Goal: Information Seeking & Learning: Learn about a topic

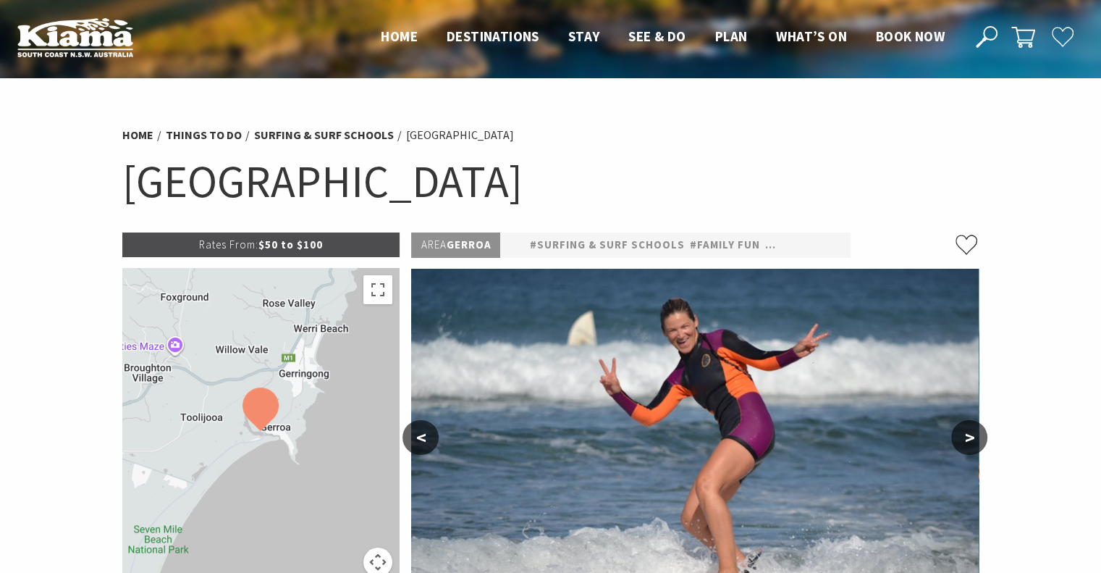
click at [72, 34] on img at bounding box center [75, 37] width 116 height 40
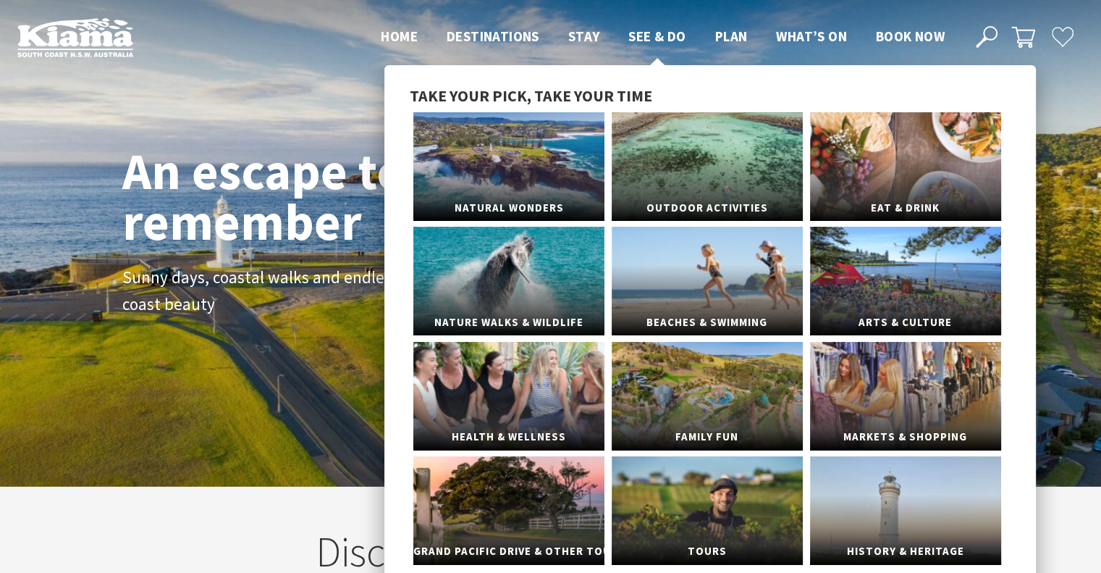
scroll to position [7, 7]
click at [709, 130] on link "Outdoor Activities" at bounding box center [707, 166] width 191 height 109
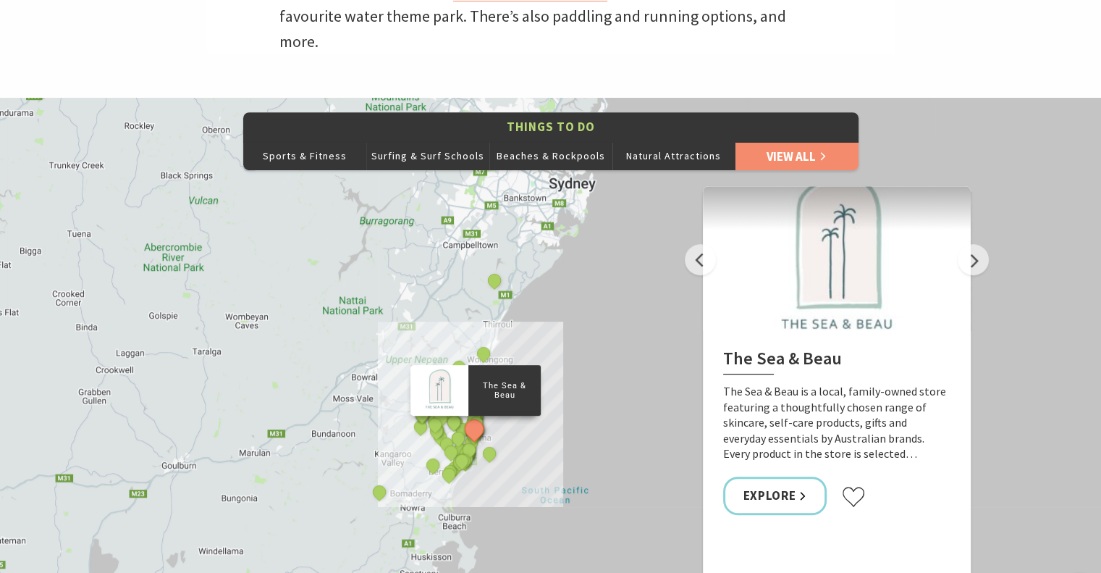
scroll to position [724, 0]
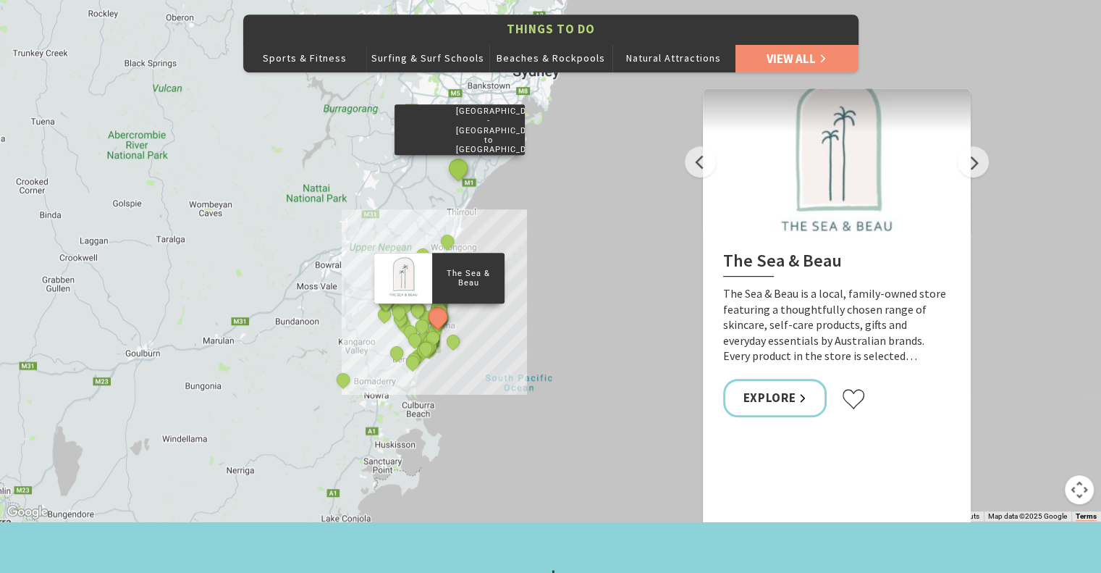
click at [460, 155] on button "See detail about Grand Pacific Drive - Sydney to Wollongong and Beyond" at bounding box center [457, 168] width 27 height 27
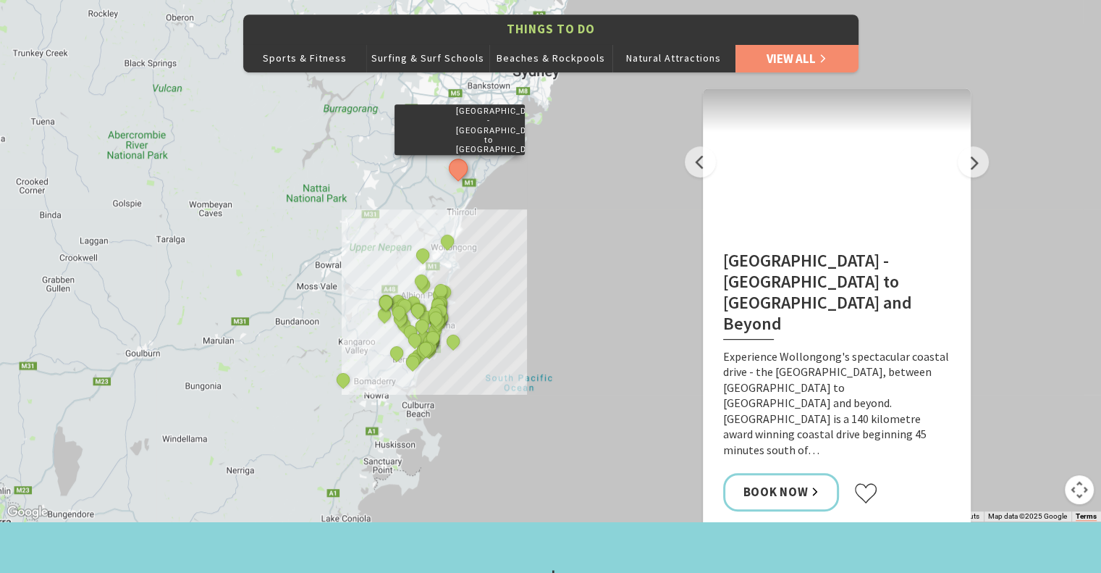
click at [1076, 475] on button "Map camera controls" at bounding box center [1079, 489] width 29 height 29
click at [1039, 402] on button "Zoom in" at bounding box center [1043, 416] width 29 height 29
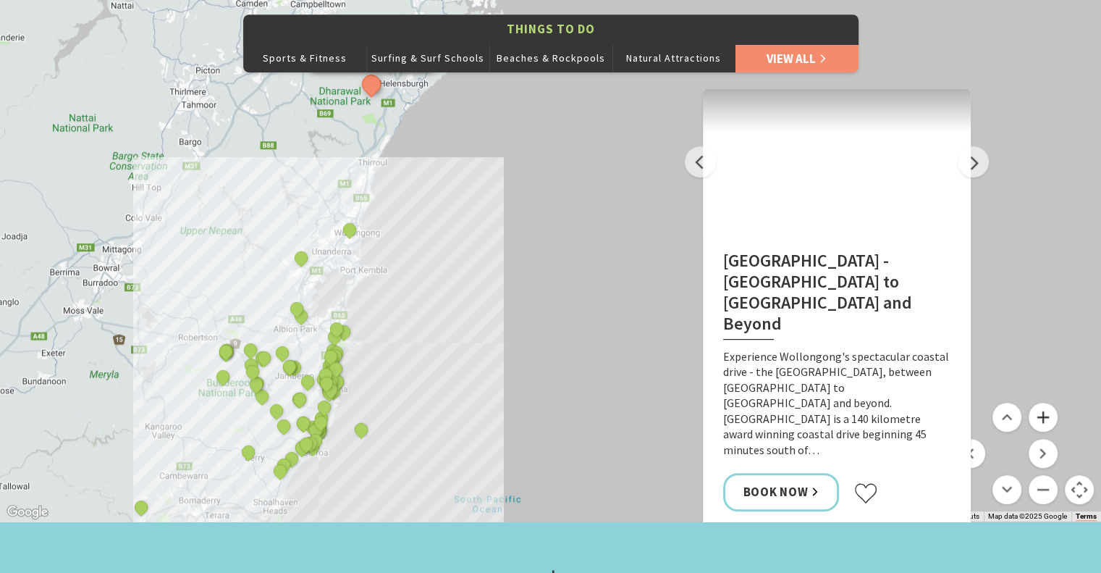
click at [1039, 402] on button "Zoom in" at bounding box center [1043, 416] width 29 height 29
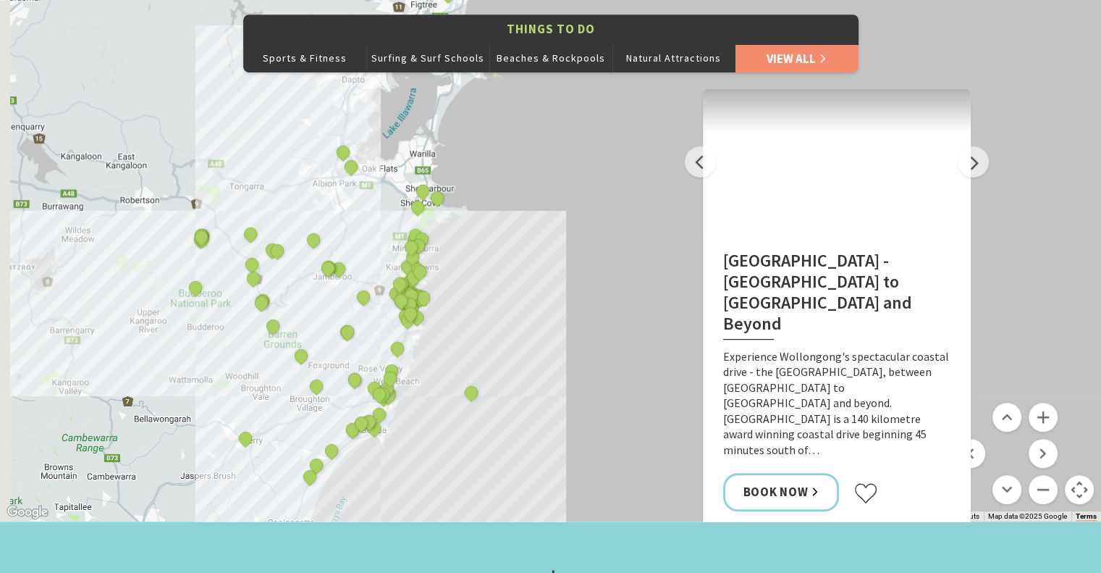
drag, startPoint x: 446, startPoint y: 342, endPoint x: 734, endPoint y: 138, distance: 353.5
click at [732, 140] on div "Things To Do Sports & Fitness Surfing & Surf Schools Beaches & Rockpools Natura…" at bounding box center [550, 260] width 1101 height 521
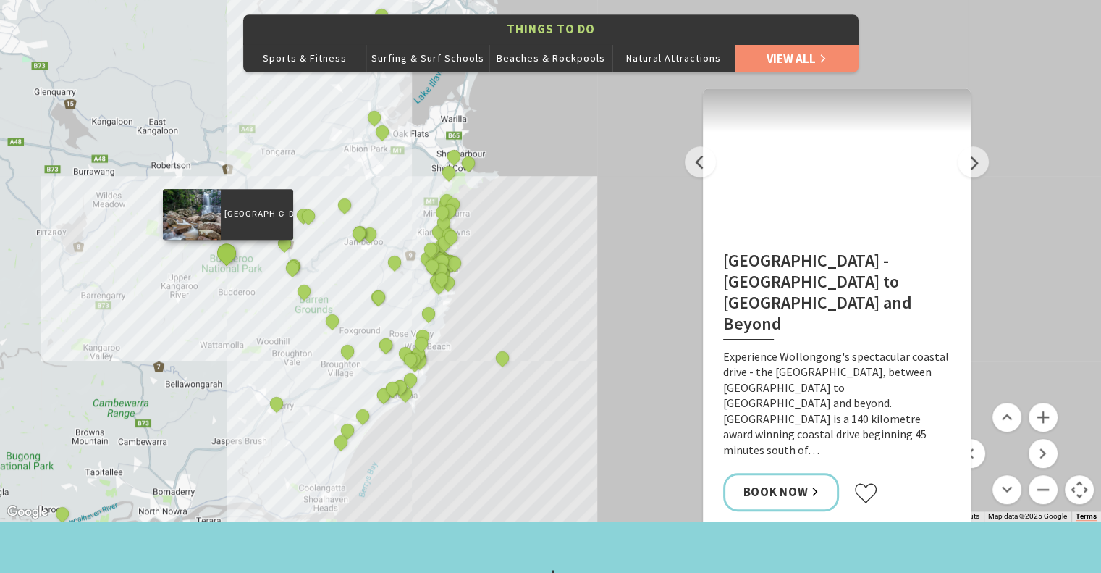
click at [227, 240] on button "See detail about Budderoo National Park" at bounding box center [226, 253] width 27 height 27
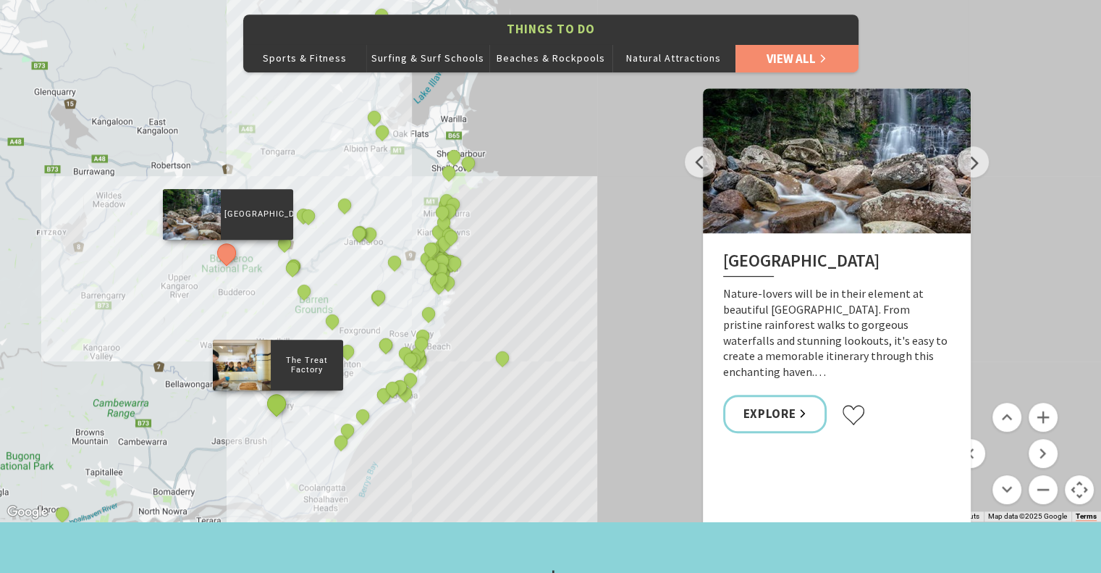
click at [278, 390] on button "See detail about The Treat Factory" at bounding box center [276, 403] width 27 height 27
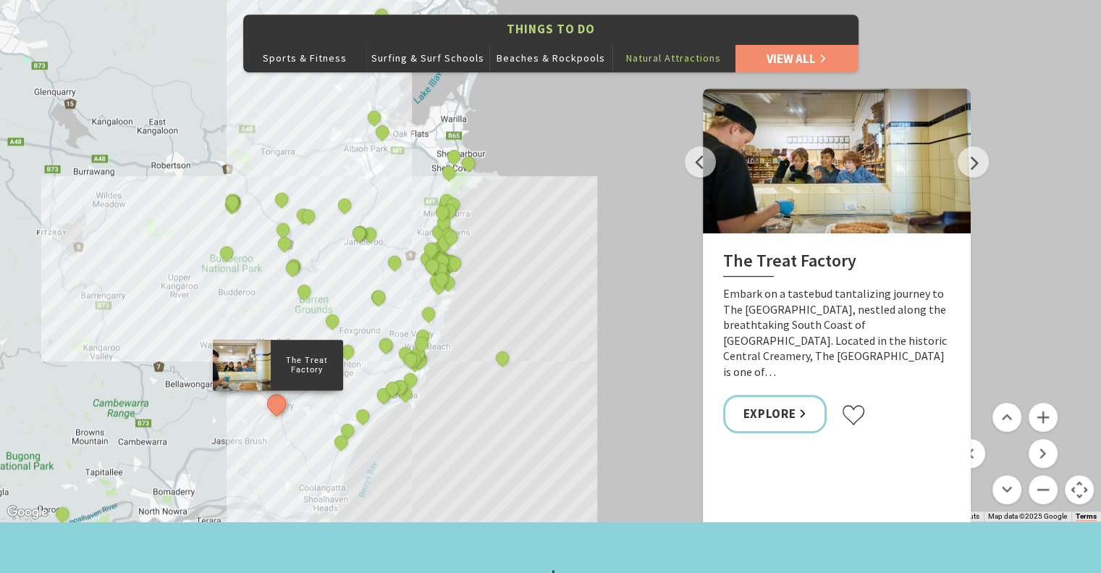
click at [658, 43] on button "Natural Attractions" at bounding box center [673, 57] width 123 height 29
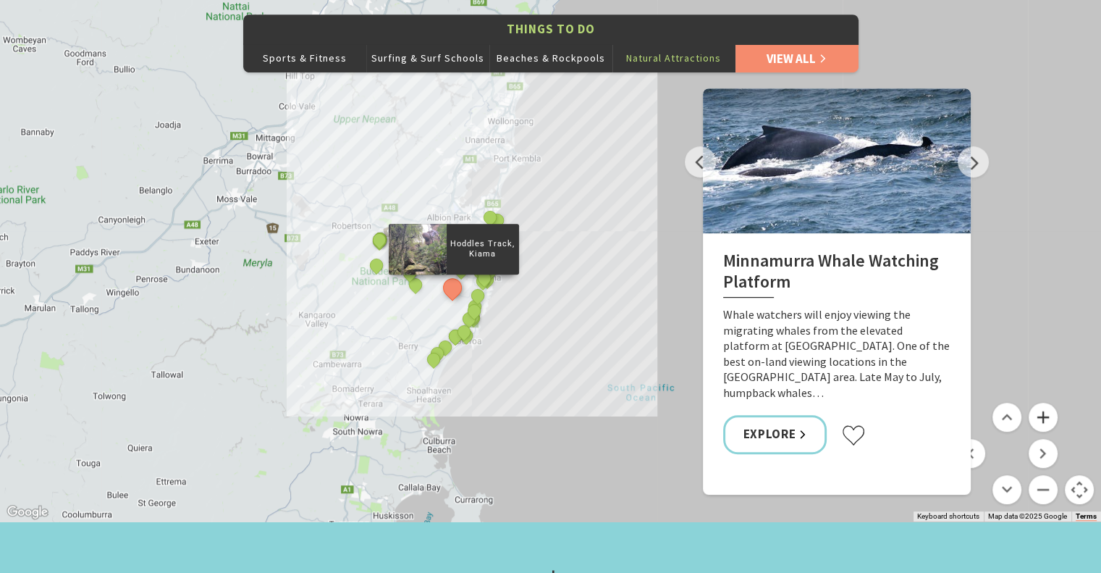
click at [1042, 402] on button "Zoom in" at bounding box center [1043, 416] width 29 height 29
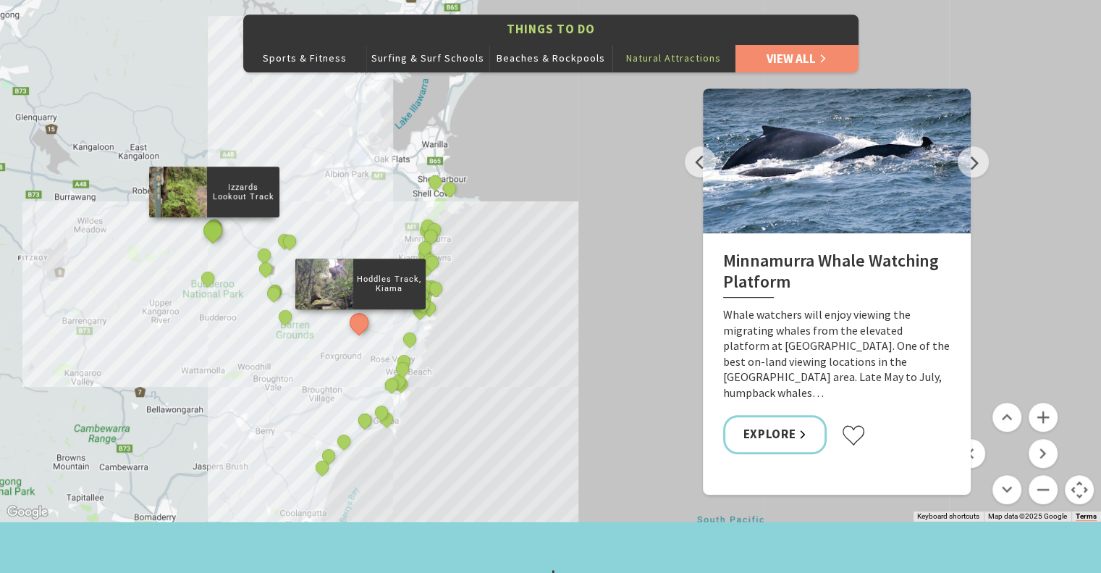
click at [216, 217] on button "See detail about Izzards Lookout Track" at bounding box center [213, 230] width 27 height 27
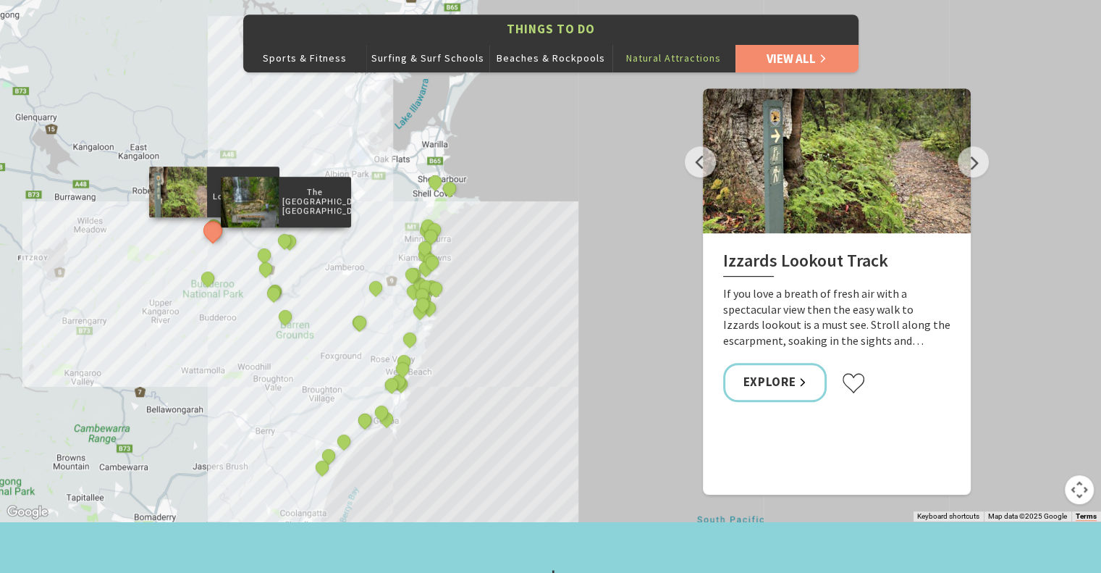
click at [293, 231] on div "The Falls Walk, Budderoo National Park" at bounding box center [286, 242] width 22 height 22
click at [284, 227] on button "See detail about The Falls Walk, Budderoo National Park" at bounding box center [284, 240] width 27 height 27
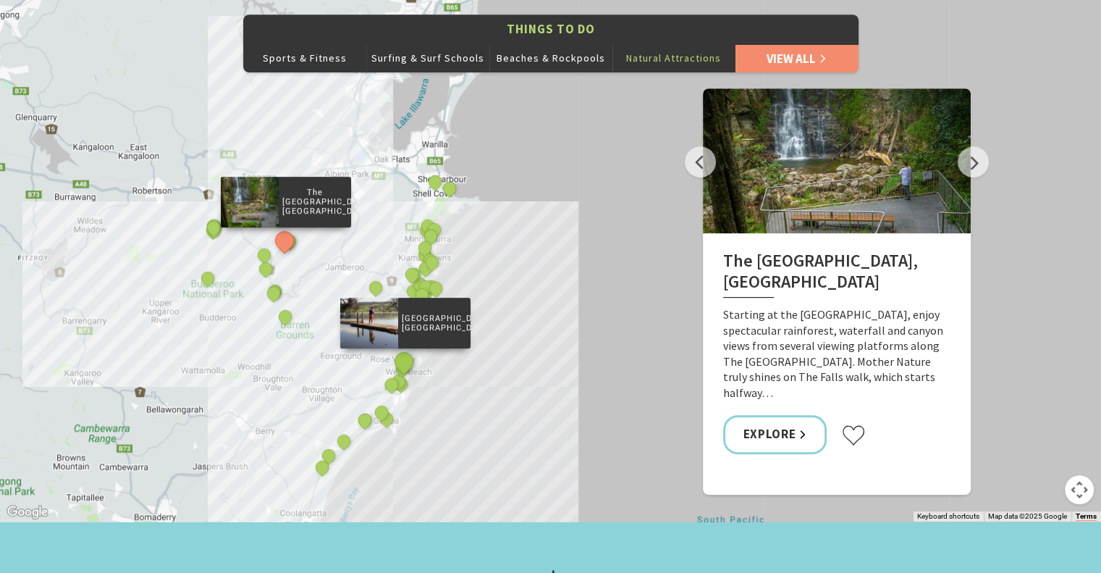
click at [401, 348] on button "See detail about Werri Lagoon, Gerringong" at bounding box center [403, 361] width 27 height 27
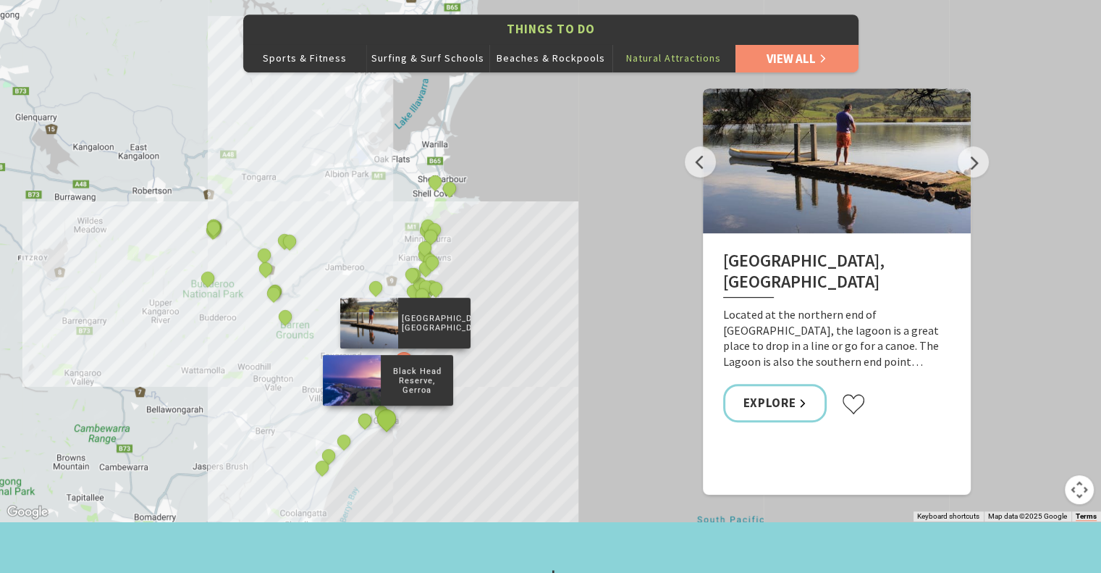
click at [391, 405] on button "See detail about Black Head Reserve, Gerroa" at bounding box center [386, 418] width 27 height 27
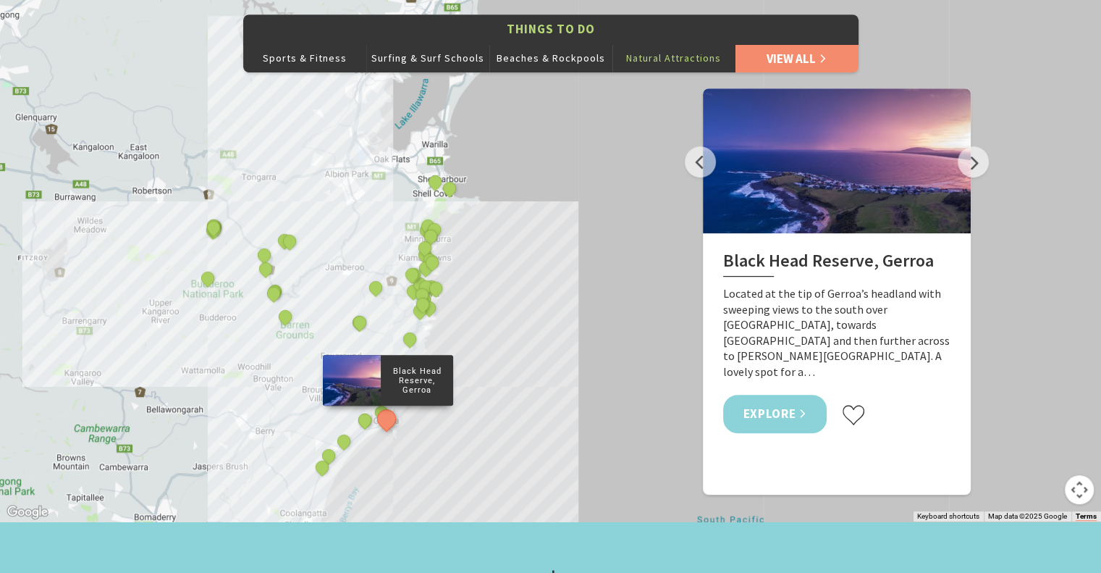
click at [772, 394] on link "Explore" at bounding box center [775, 413] width 104 height 38
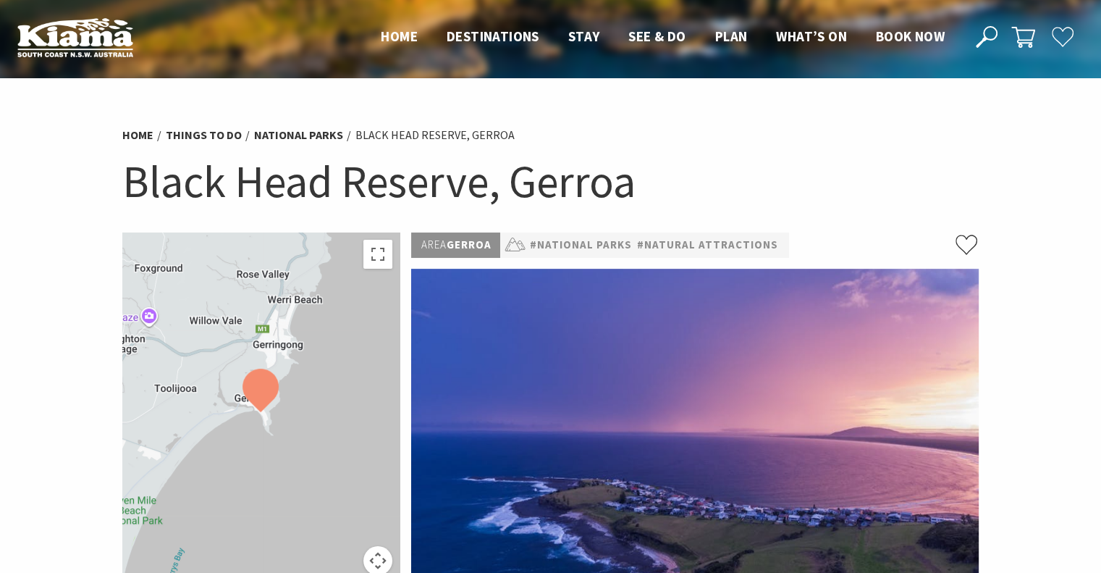
click at [991, 31] on icon at bounding box center [987, 37] width 22 height 22
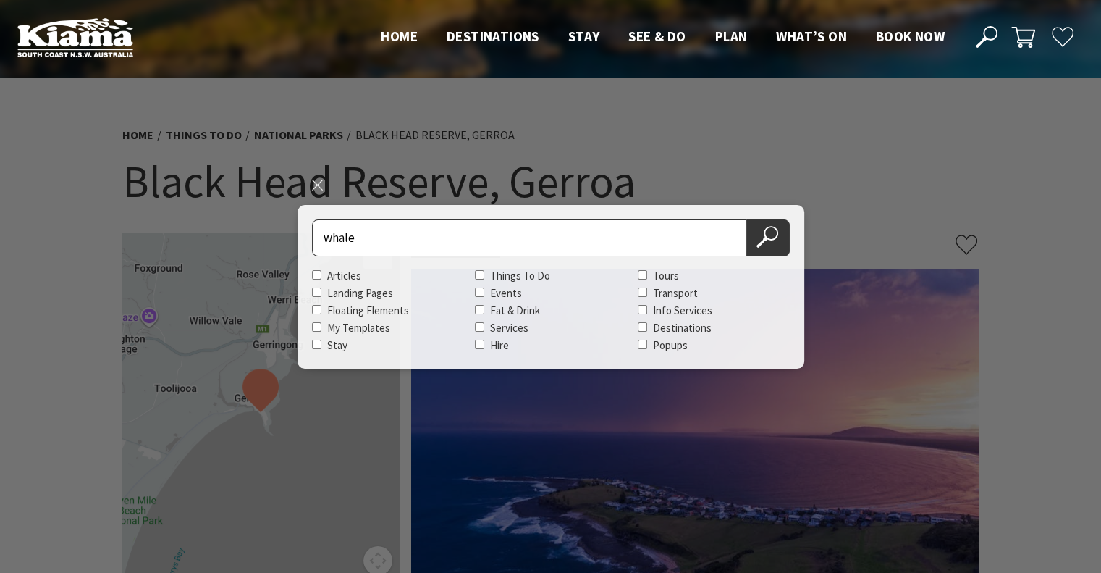
type input "whale"
click at [746, 219] on button "Search Now" at bounding box center [767, 237] width 43 height 37
click at [764, 235] on use at bounding box center [767, 237] width 22 height 22
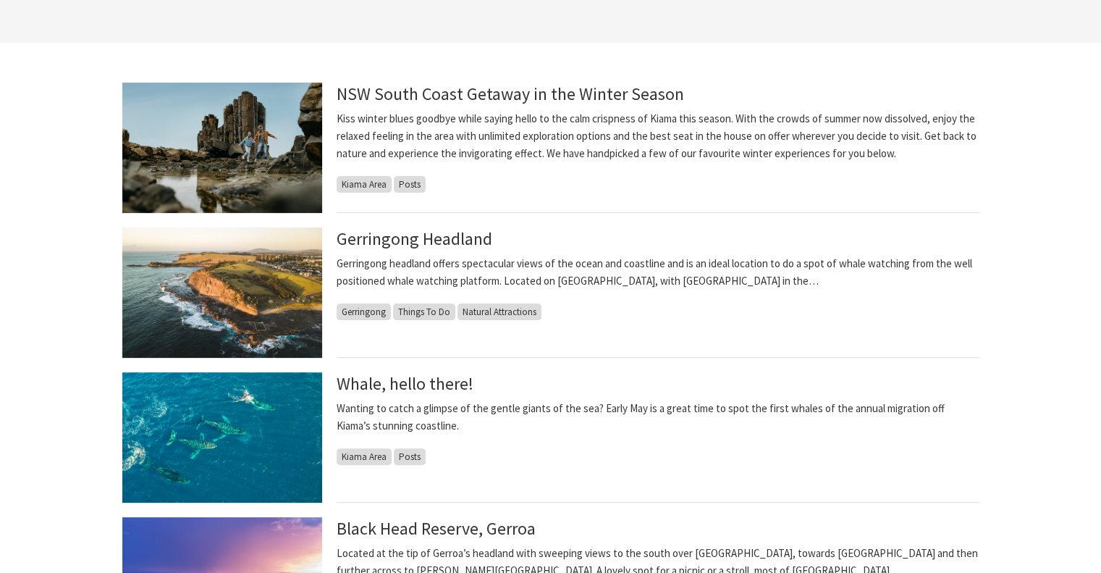
scroll to position [362, 0]
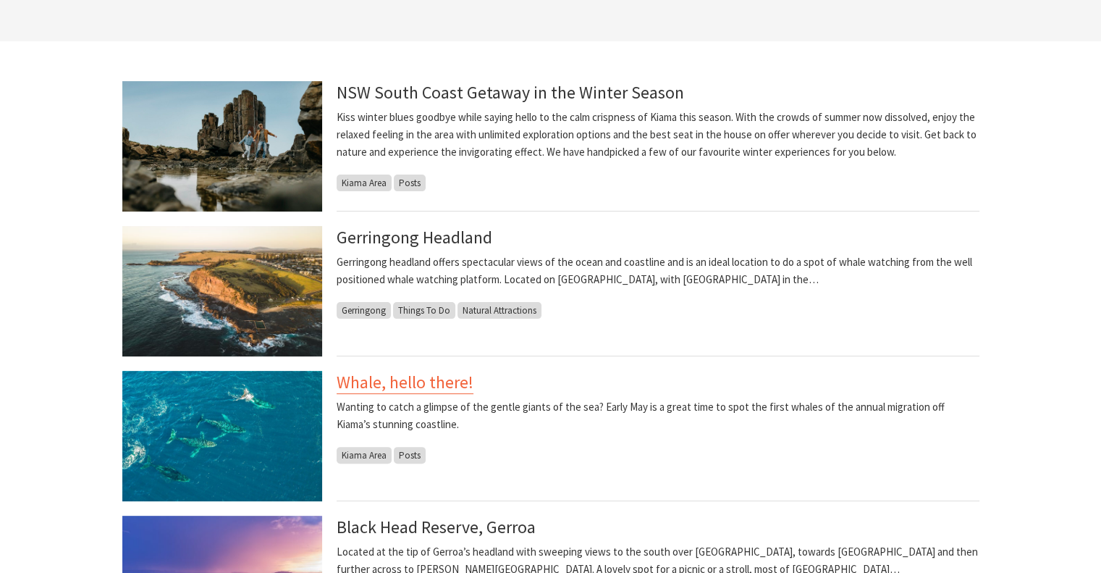
click at [391, 382] on link "Whale, hello there!" at bounding box center [405, 382] width 137 height 23
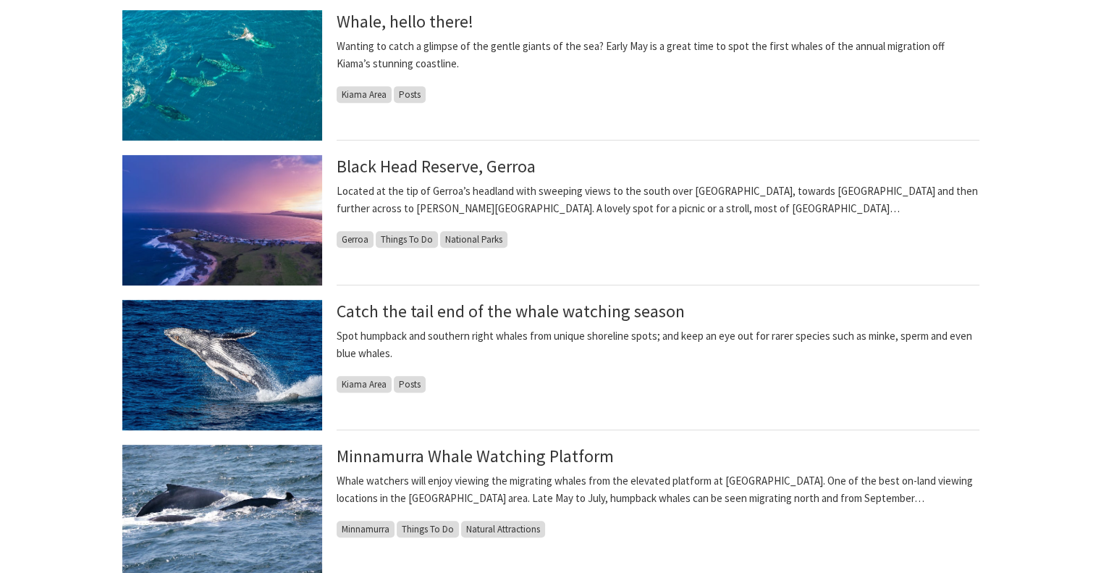
scroll to position [724, 0]
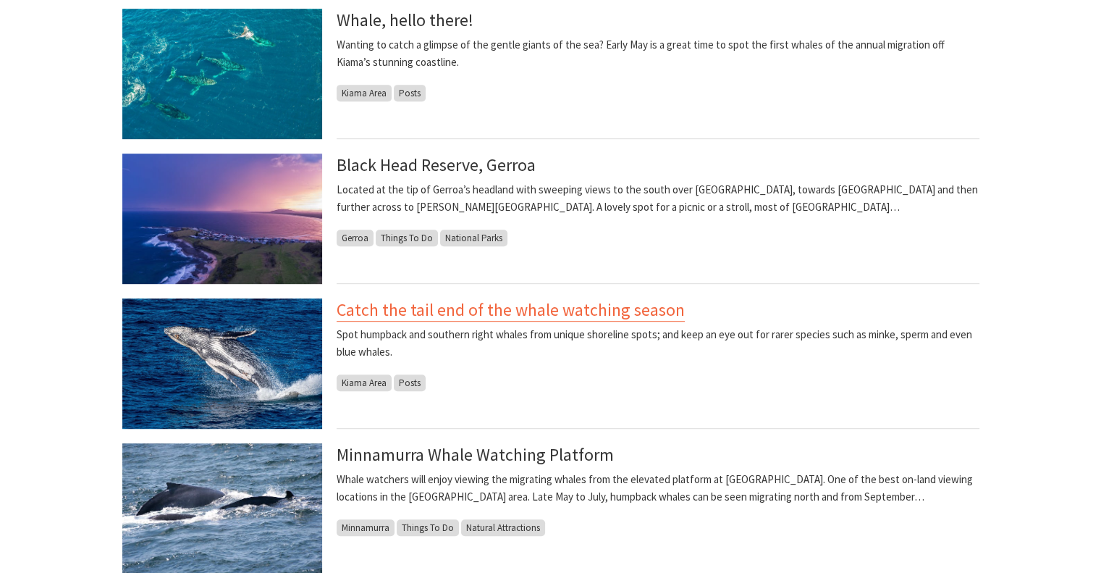
click at [515, 310] on link "Catch the tail end of the whale watching season" at bounding box center [511, 309] width 348 height 23
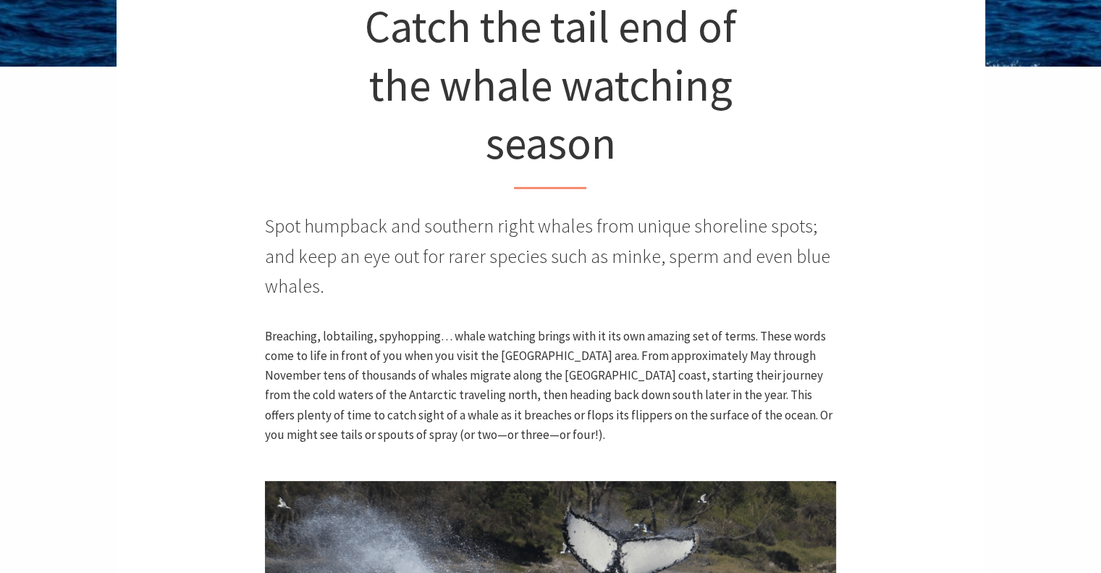
scroll to position [362, 0]
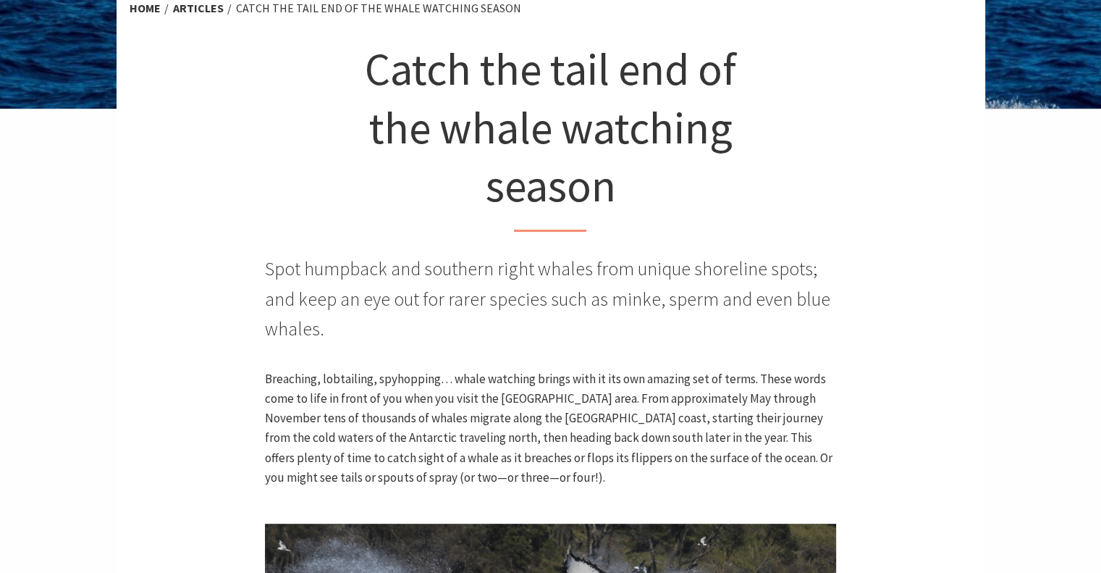
click at [506, 131] on h1 "Catch the tail end of the whale watching season" at bounding box center [551, 136] width 429 height 192
click at [506, 130] on h1 "Catch the tail end of the whale watching season" at bounding box center [551, 136] width 429 height 192
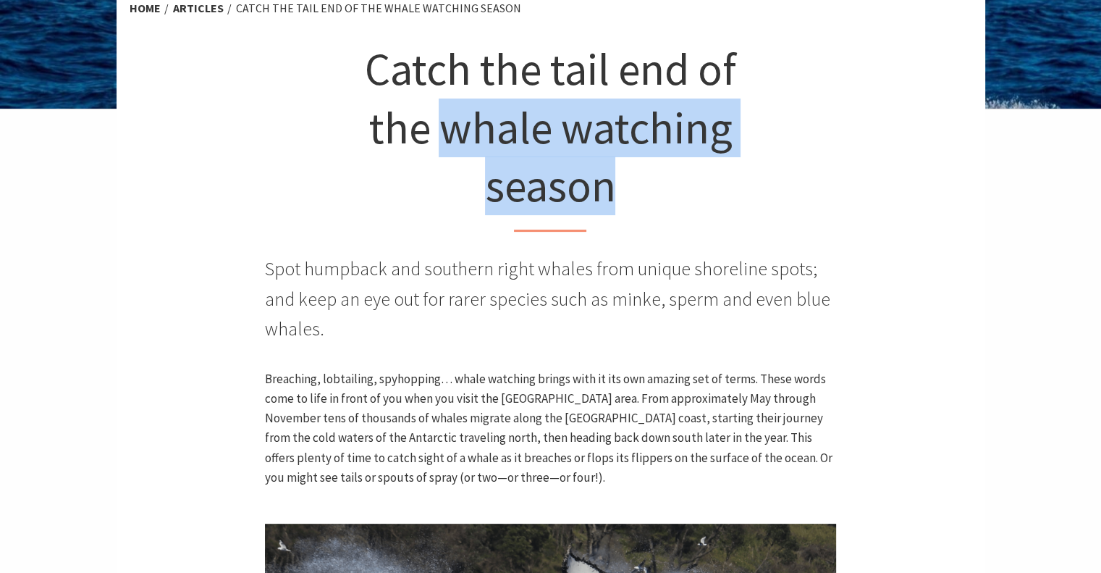
drag, startPoint x: 506, startPoint y: 130, endPoint x: 559, endPoint y: 177, distance: 70.8
click at [559, 177] on h1 "Catch the tail end of the whale watching season" at bounding box center [551, 136] width 429 height 192
